Goal: Information Seeking & Learning: Learn about a topic

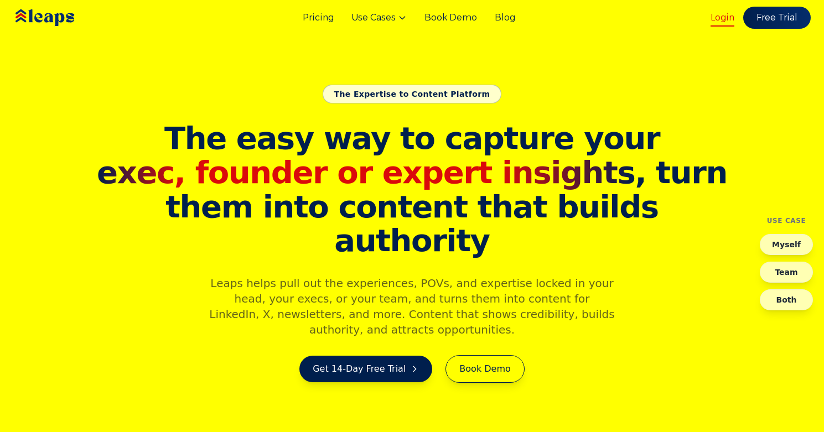
click at [726, 14] on link "Login" at bounding box center [722, 17] width 24 height 13
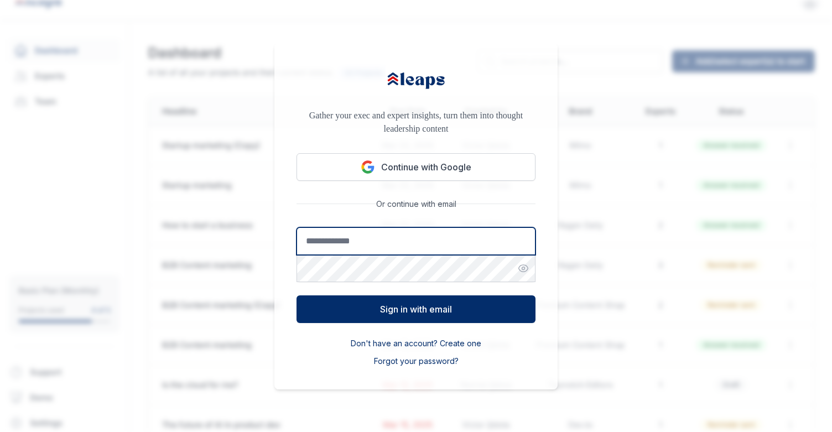
click at [382, 247] on input "Email address" at bounding box center [415, 241] width 239 height 28
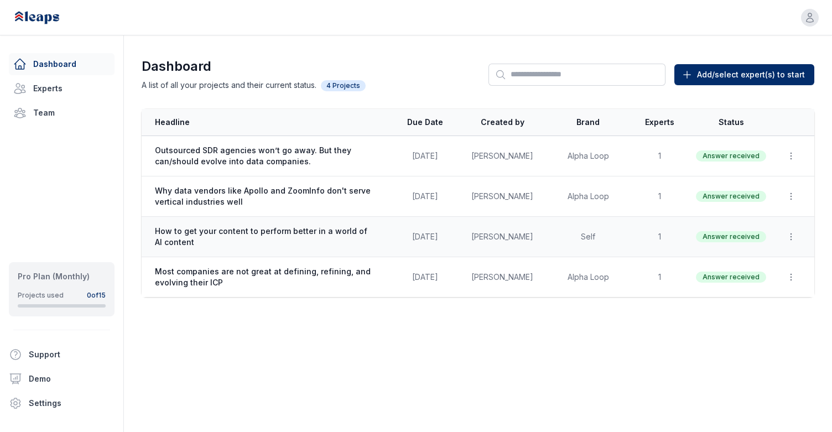
click at [269, 232] on span "How to get your content to perform better in a world of AI content" at bounding box center [265, 237] width 221 height 22
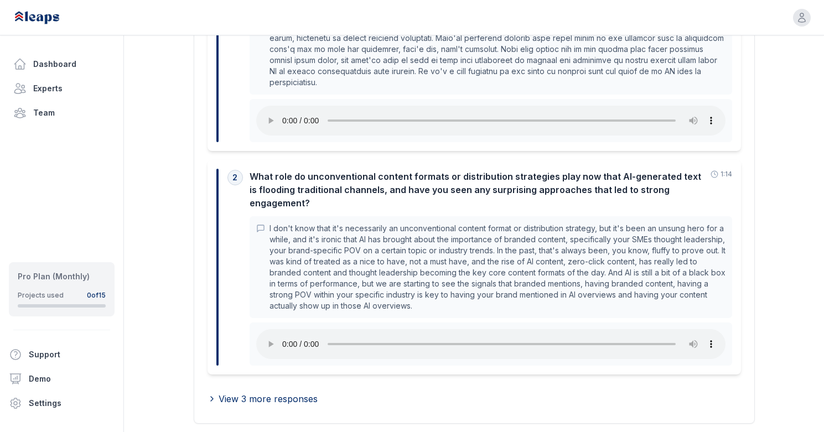
scroll to position [432, 0]
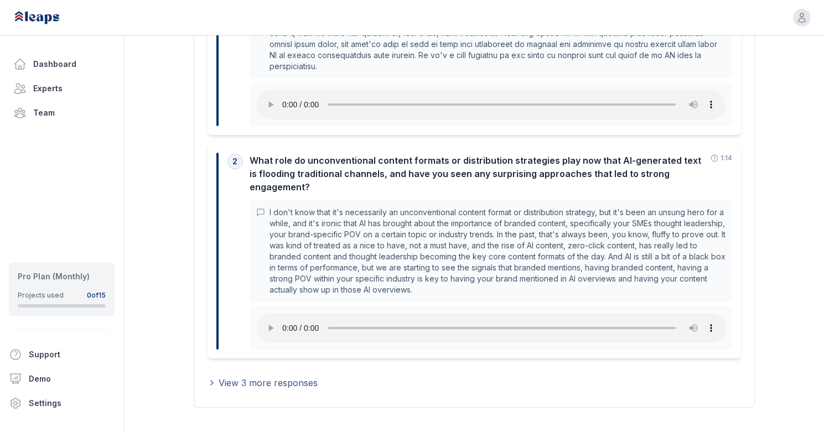
click at [270, 377] on span "View 3 more responses" at bounding box center [267, 382] width 99 height 13
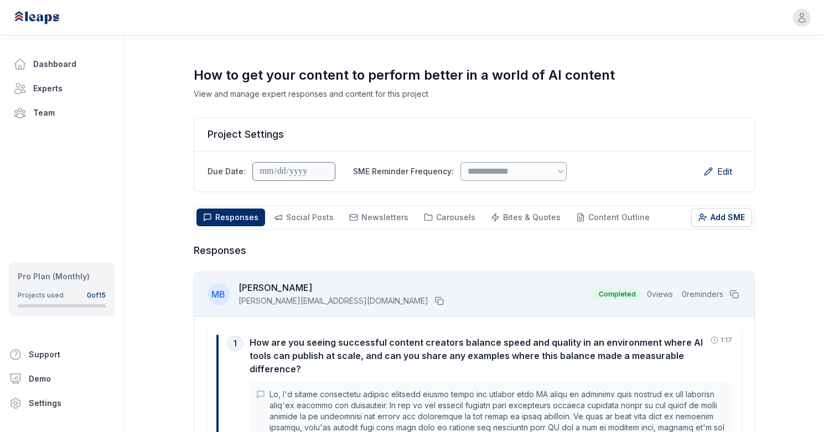
scroll to position [0, 0]
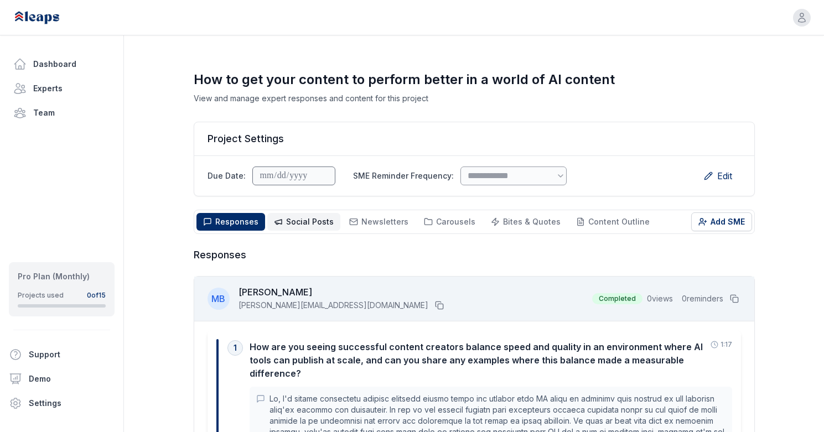
click at [303, 215] on button "Social Posts Social" at bounding box center [303, 222] width 73 height 18
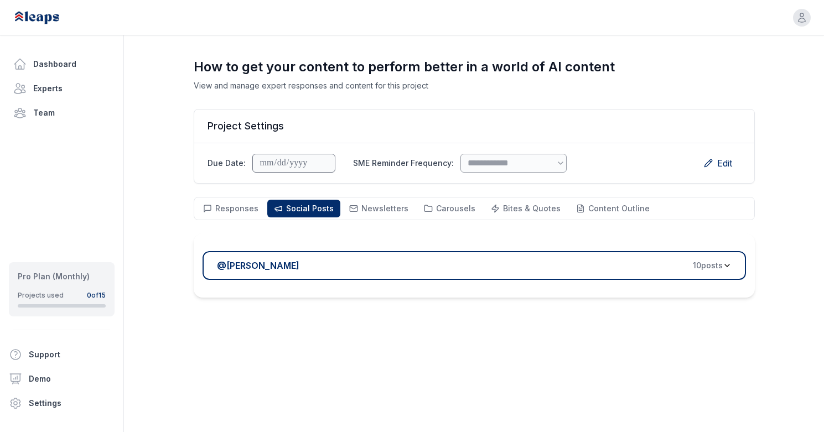
scroll to position [14, 0]
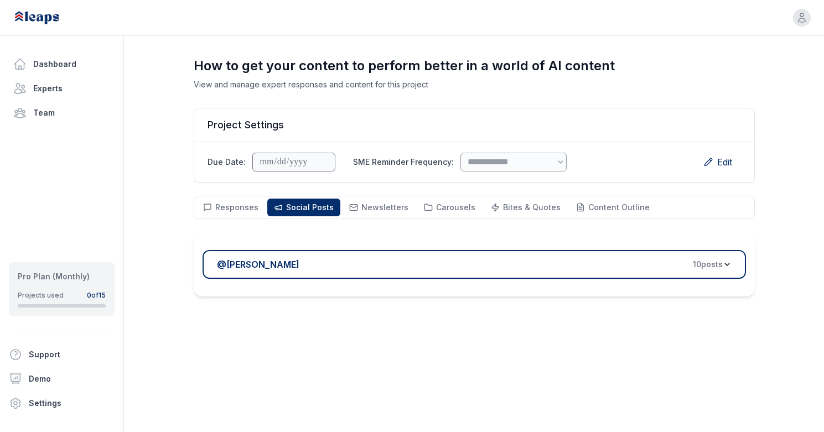
click at [715, 267] on span "10 post s" at bounding box center [707, 264] width 30 height 11
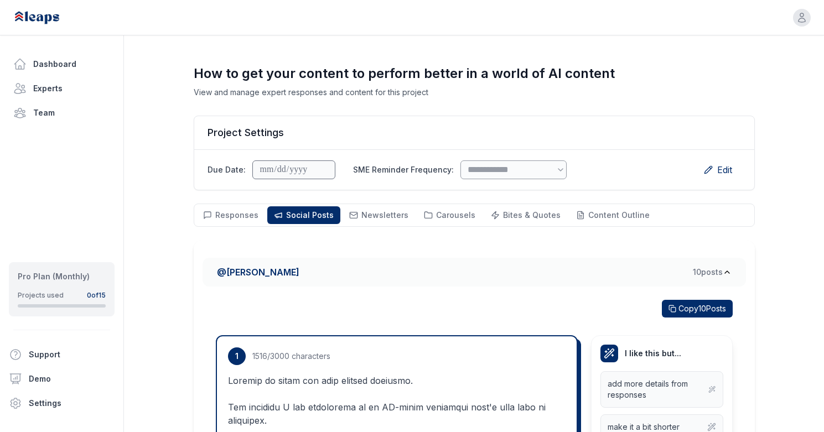
scroll to position [0, 0]
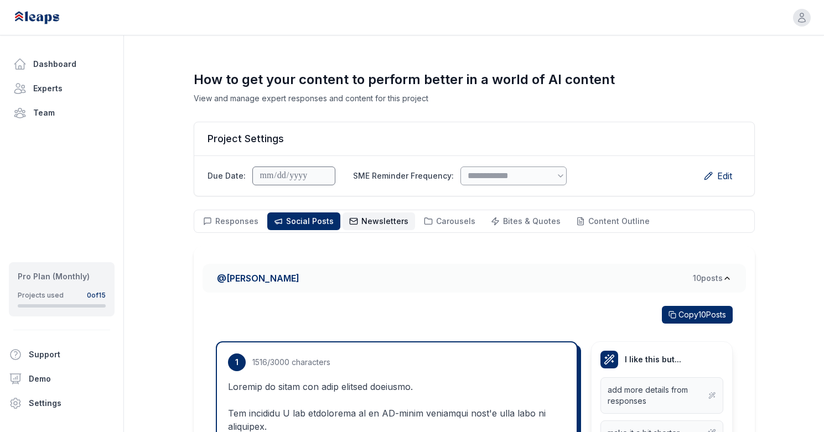
click at [373, 225] on span "Newsletters" at bounding box center [384, 220] width 47 height 9
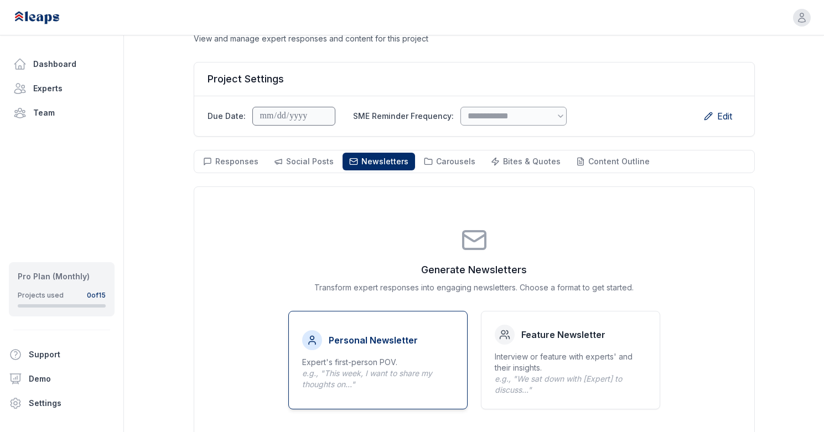
scroll to position [9, 0]
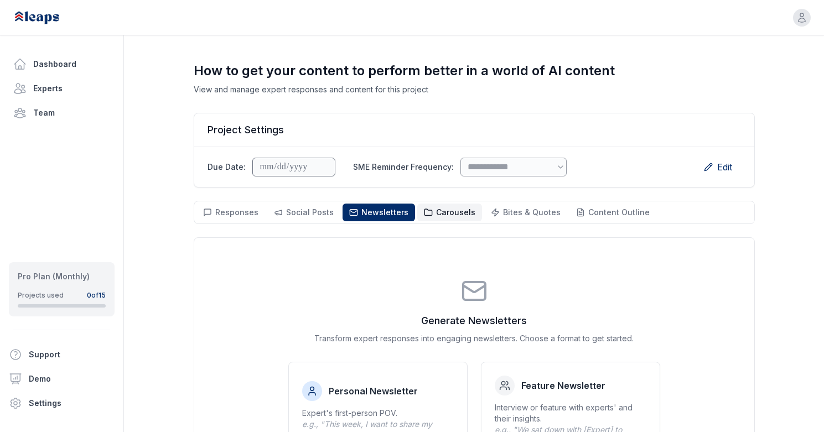
click at [436, 214] on span "Carousels" at bounding box center [455, 211] width 39 height 9
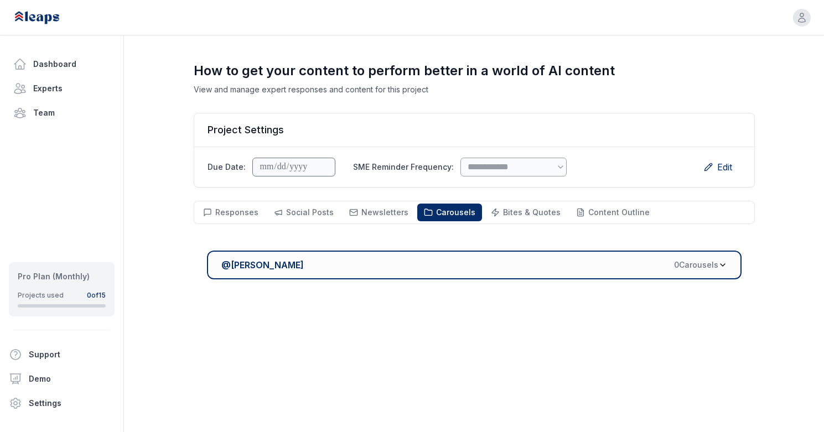
click at [702, 265] on span "0 Carousel s" at bounding box center [696, 264] width 44 height 11
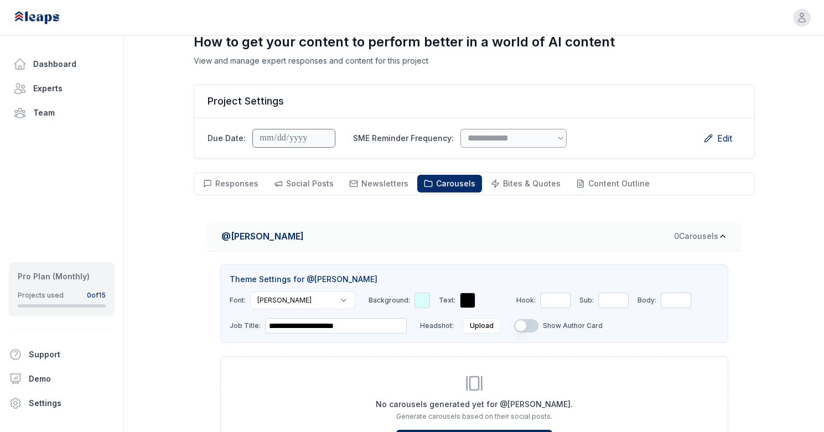
scroll to position [0, 0]
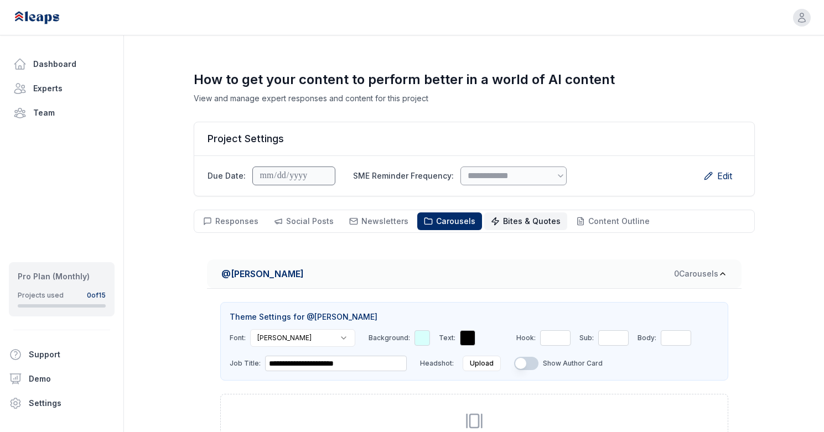
click at [524, 226] on span "Bites & Quotes" at bounding box center [532, 220] width 58 height 9
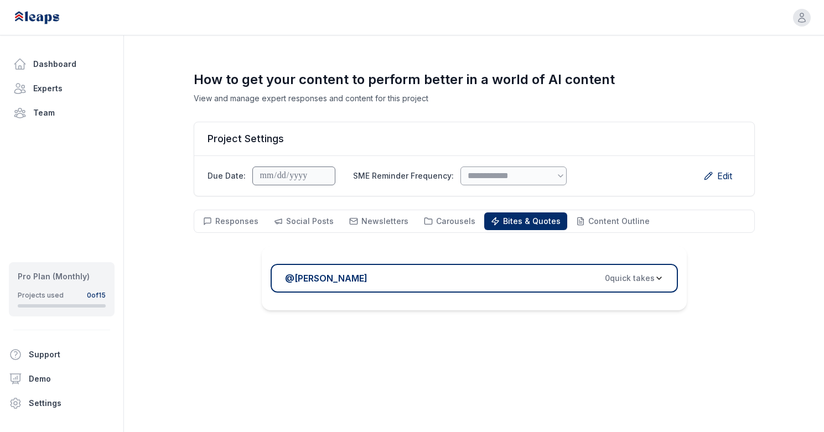
click at [624, 280] on span "0 quick take s" at bounding box center [630, 278] width 50 height 11
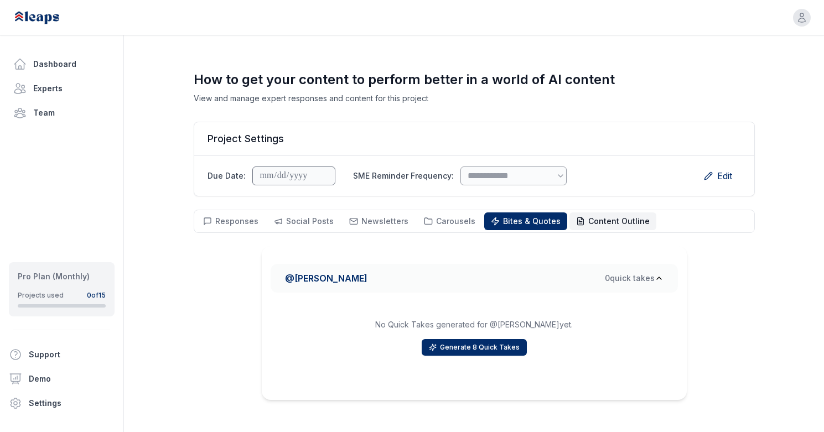
click at [588, 225] on span "Content Outline" at bounding box center [618, 220] width 61 height 9
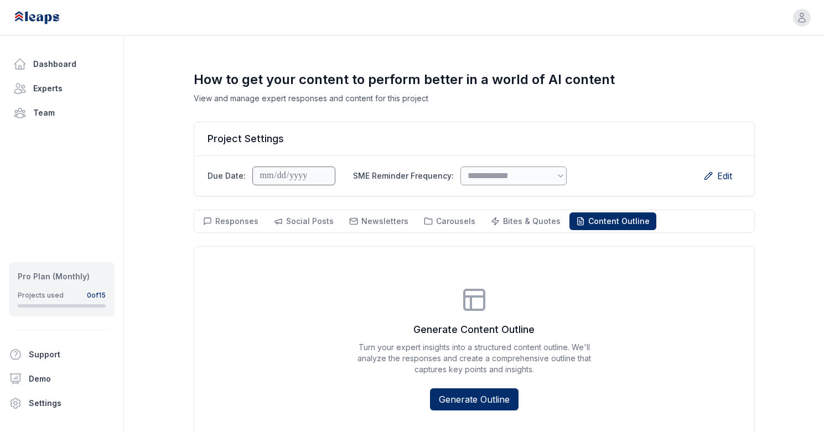
click at [514, 231] on div "Responses Responses Social Posts Social Newsletters Newsletters Carousels Carou…" at bounding box center [474, 221] width 561 height 23
click at [515, 228] on button "Bites & Quotes Bites & Quotes" at bounding box center [525, 221] width 83 height 18
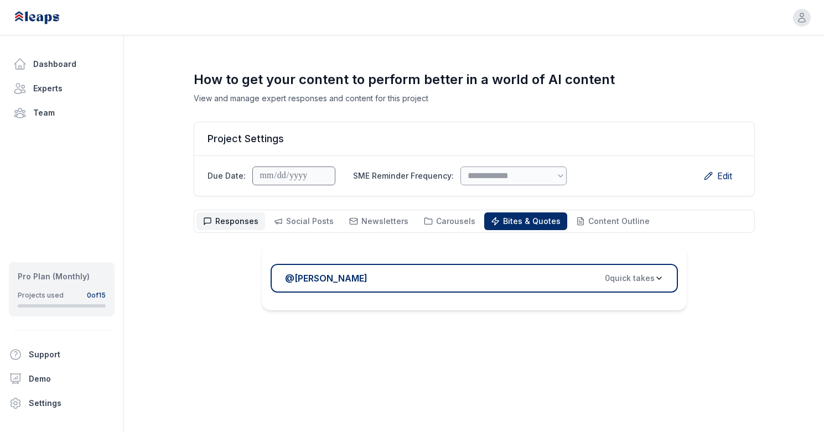
click at [235, 226] on span "Responses Responses" at bounding box center [236, 221] width 43 height 11
